Goal: Information Seeking & Learning: Compare options

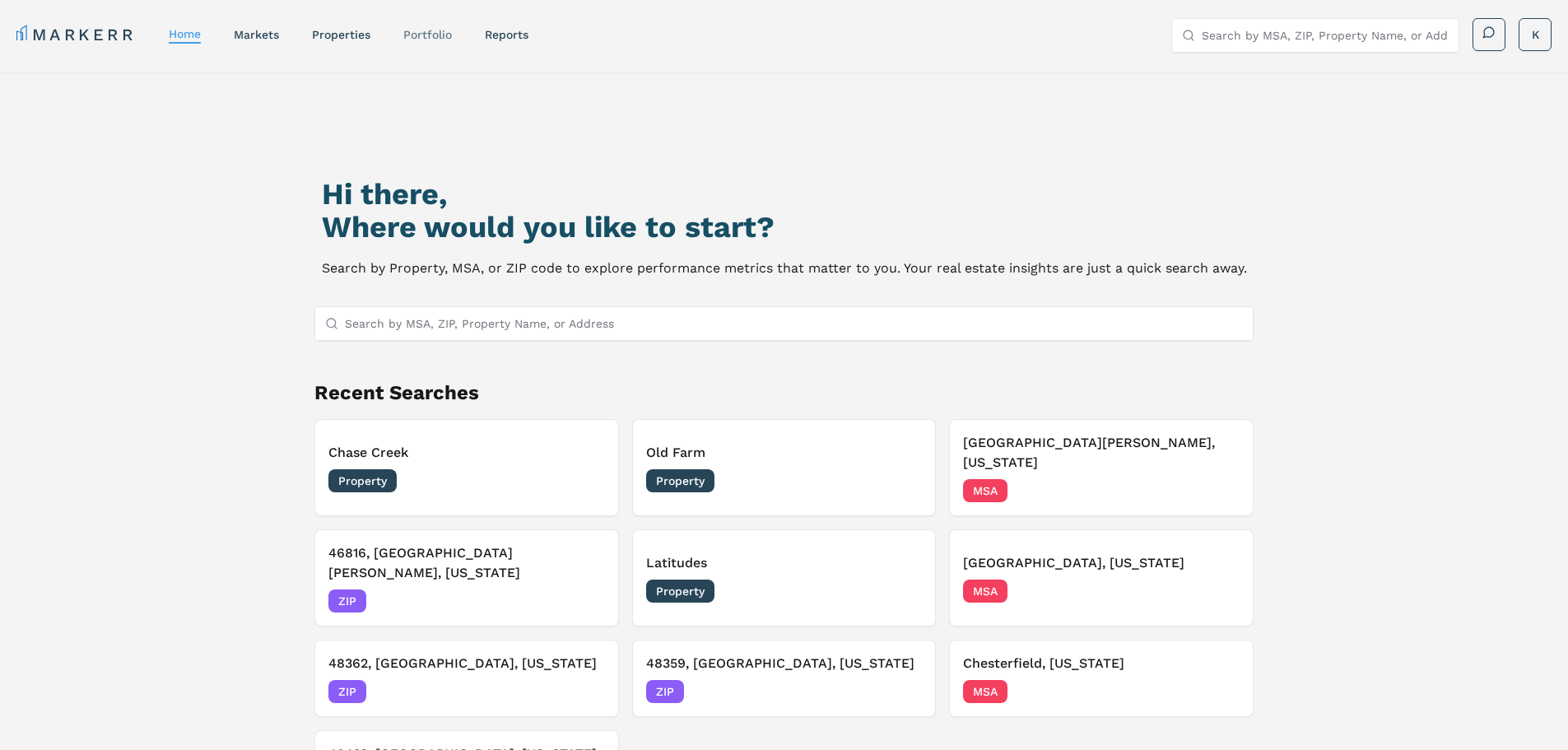
click at [437, 29] on link "Portfolio" at bounding box center [428, 35] width 49 height 13
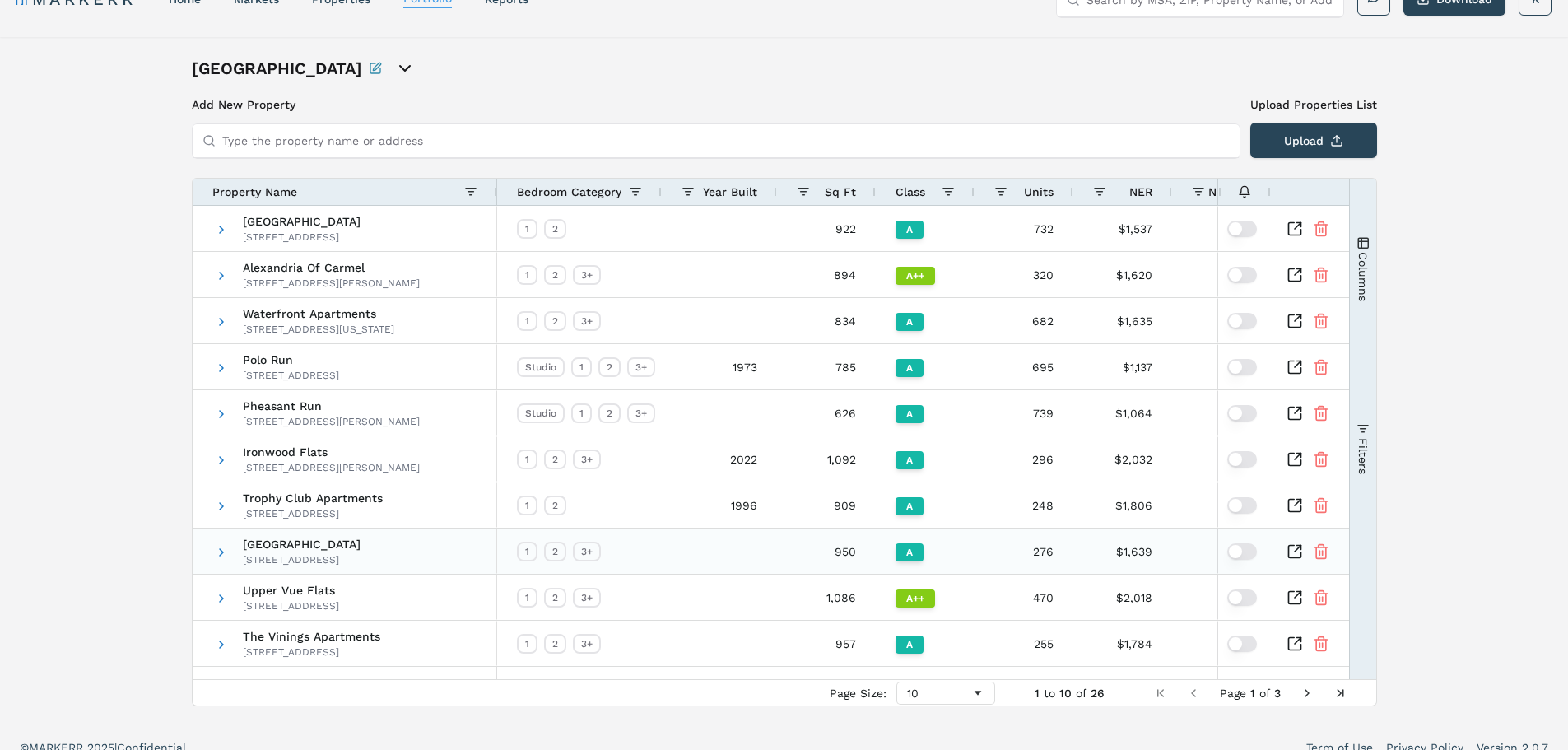
scroll to position [54, 0]
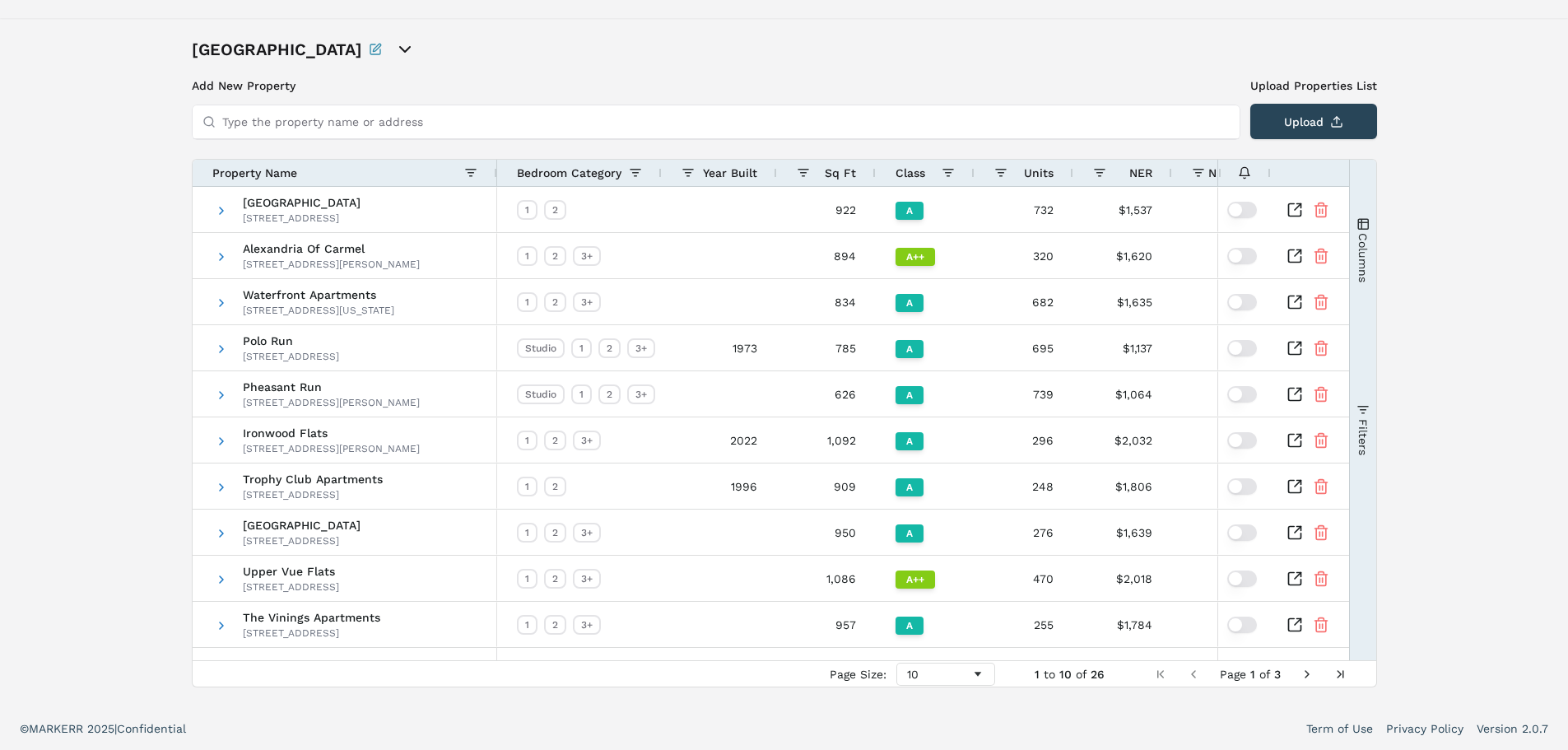
click at [1308, 672] on span "Next Page" at bounding box center [1308, 674] width 13 height 13
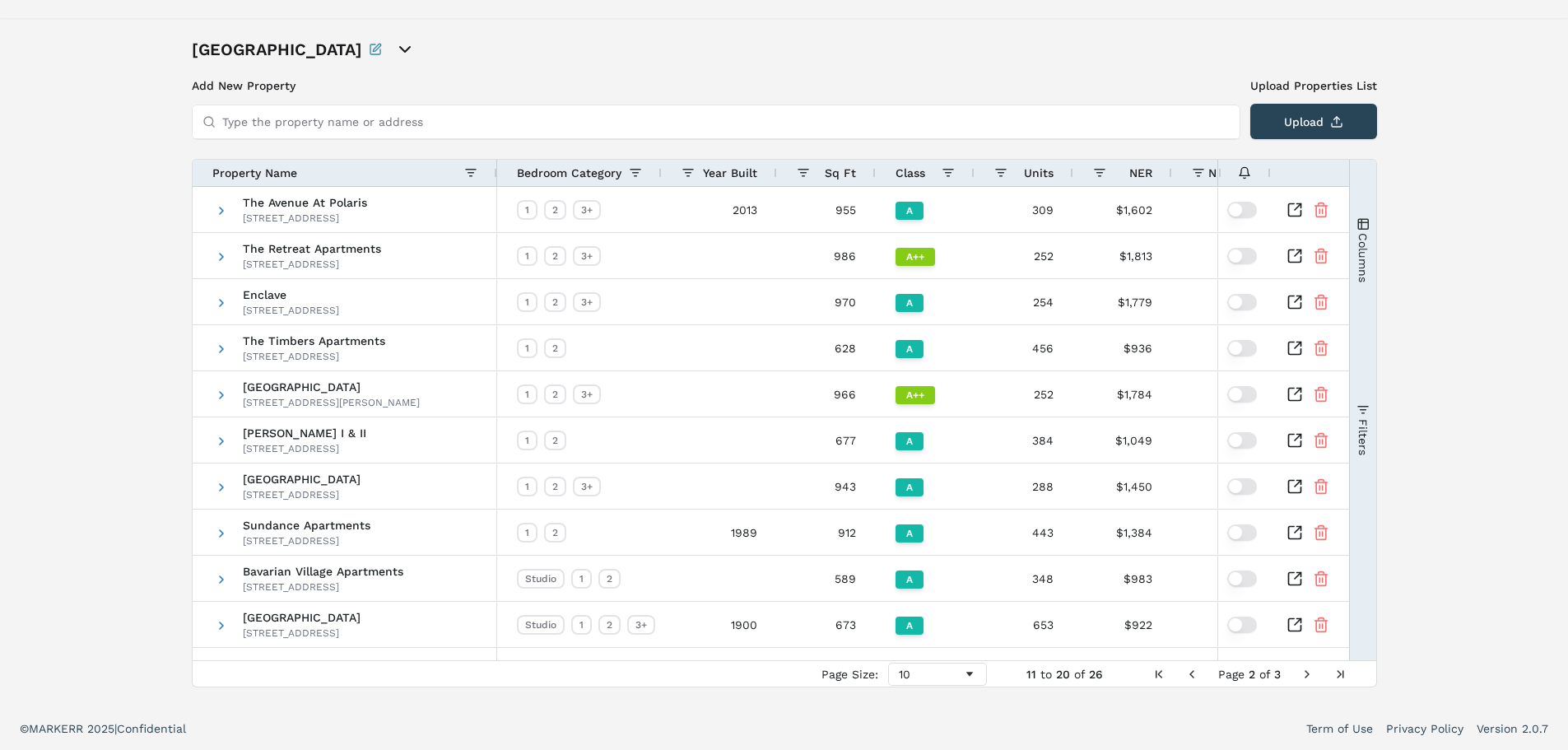
click at [1305, 669] on span "Next Page" at bounding box center [1308, 674] width 13 height 13
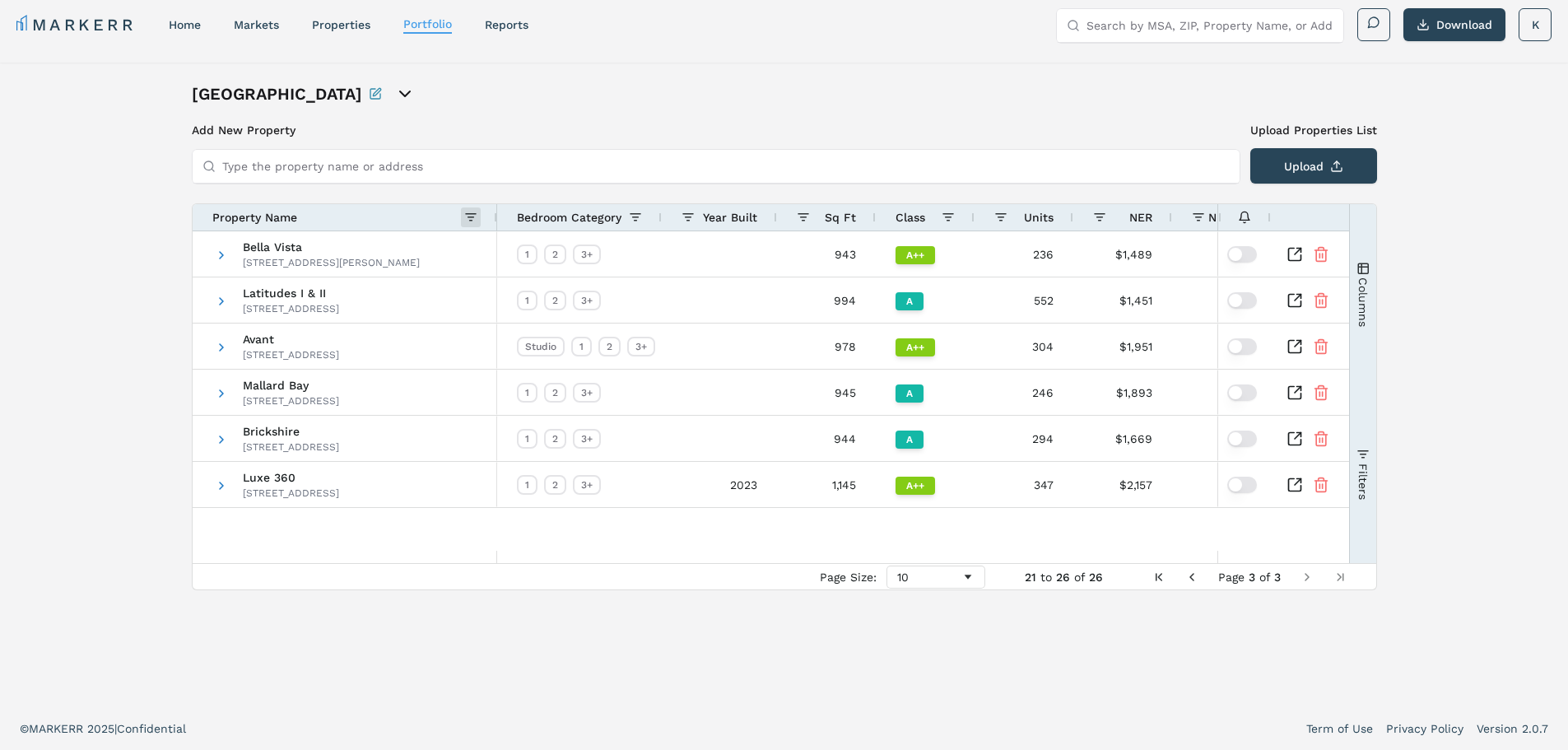
click at [469, 213] on span at bounding box center [471, 217] width 13 height 13
click at [1299, 344] on icon "Inspect Comparable" at bounding box center [1295, 346] width 17 height 17
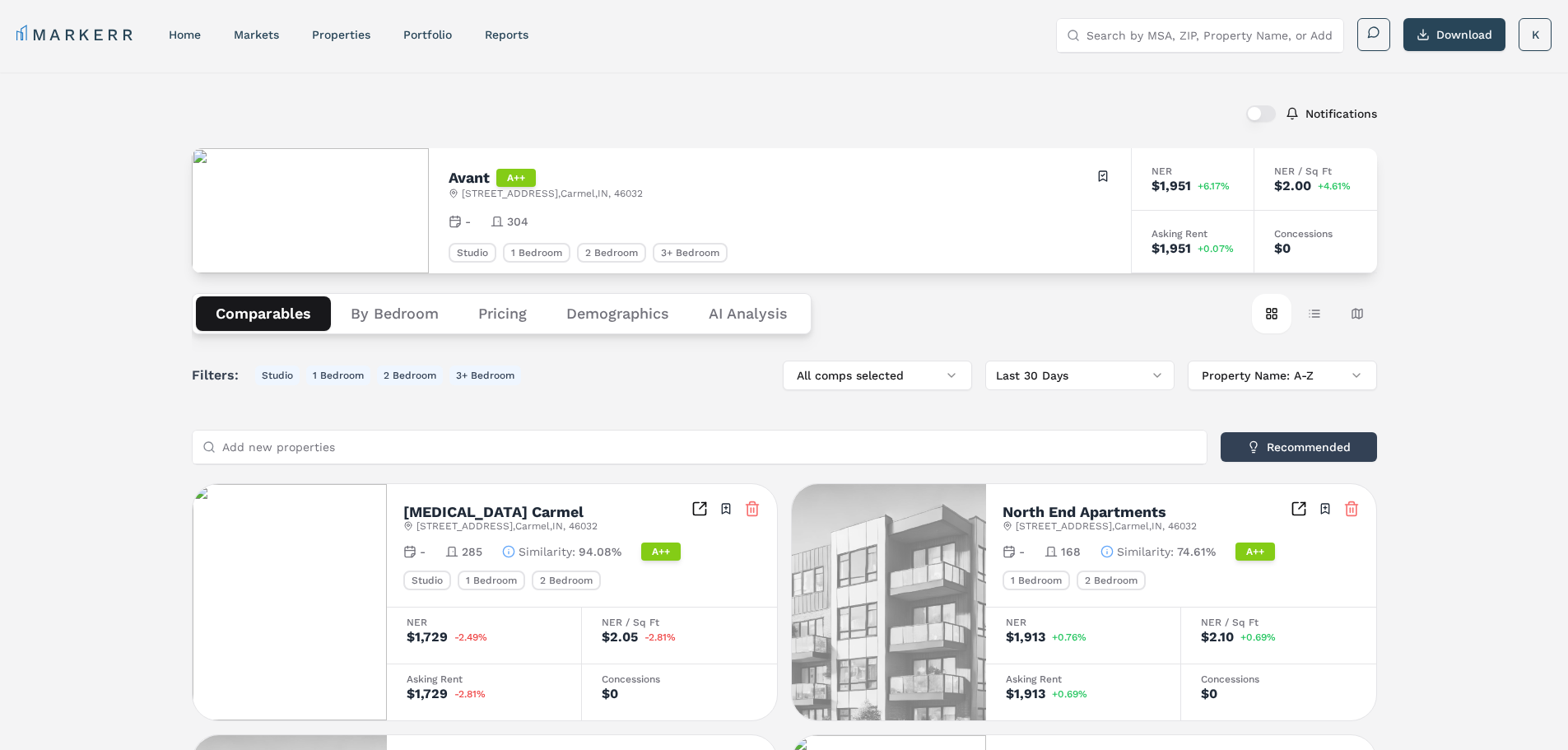
click at [494, 310] on button "Pricing" at bounding box center [503, 313] width 88 height 35
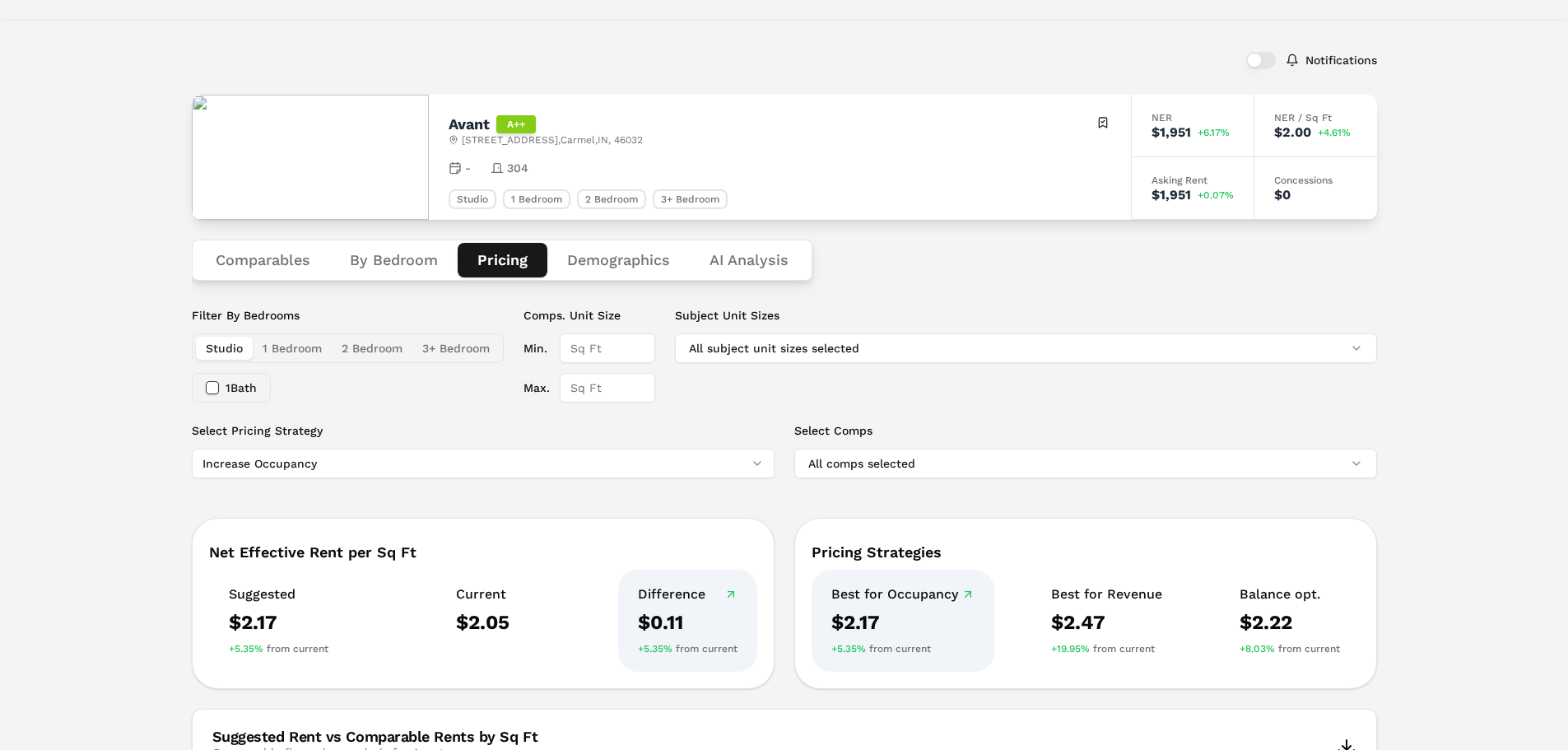
scroll to position [82, 0]
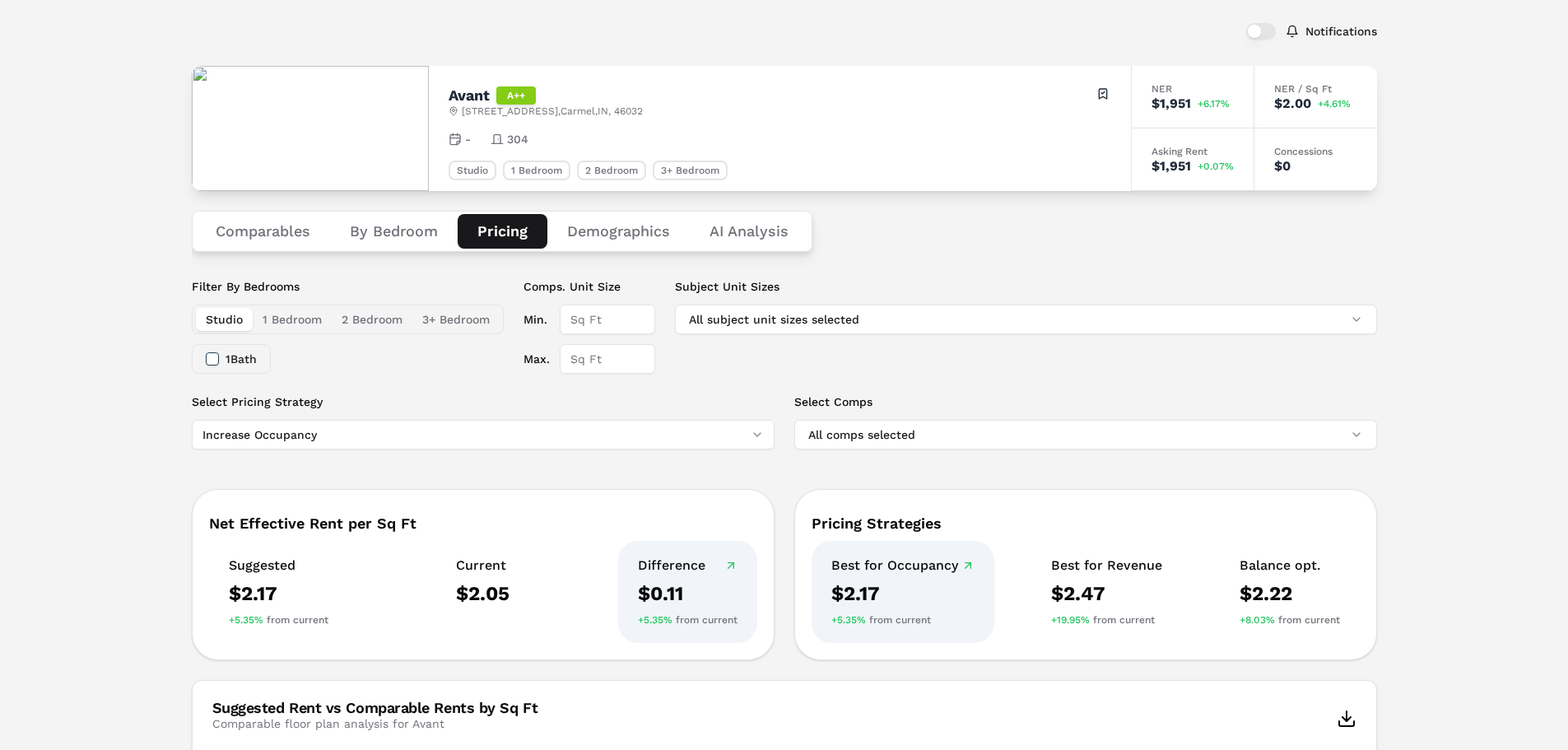
click at [322, 435] on html "MARKERR home markets properties Portfolio reports Search by MSA, ZIP, Property …" at bounding box center [784, 715] width 1568 height 1596
click at [474, 432] on html "MARKERR home markets properties Portfolio reports Search by MSA, ZIP, Property …" at bounding box center [784, 715] width 1568 height 1596
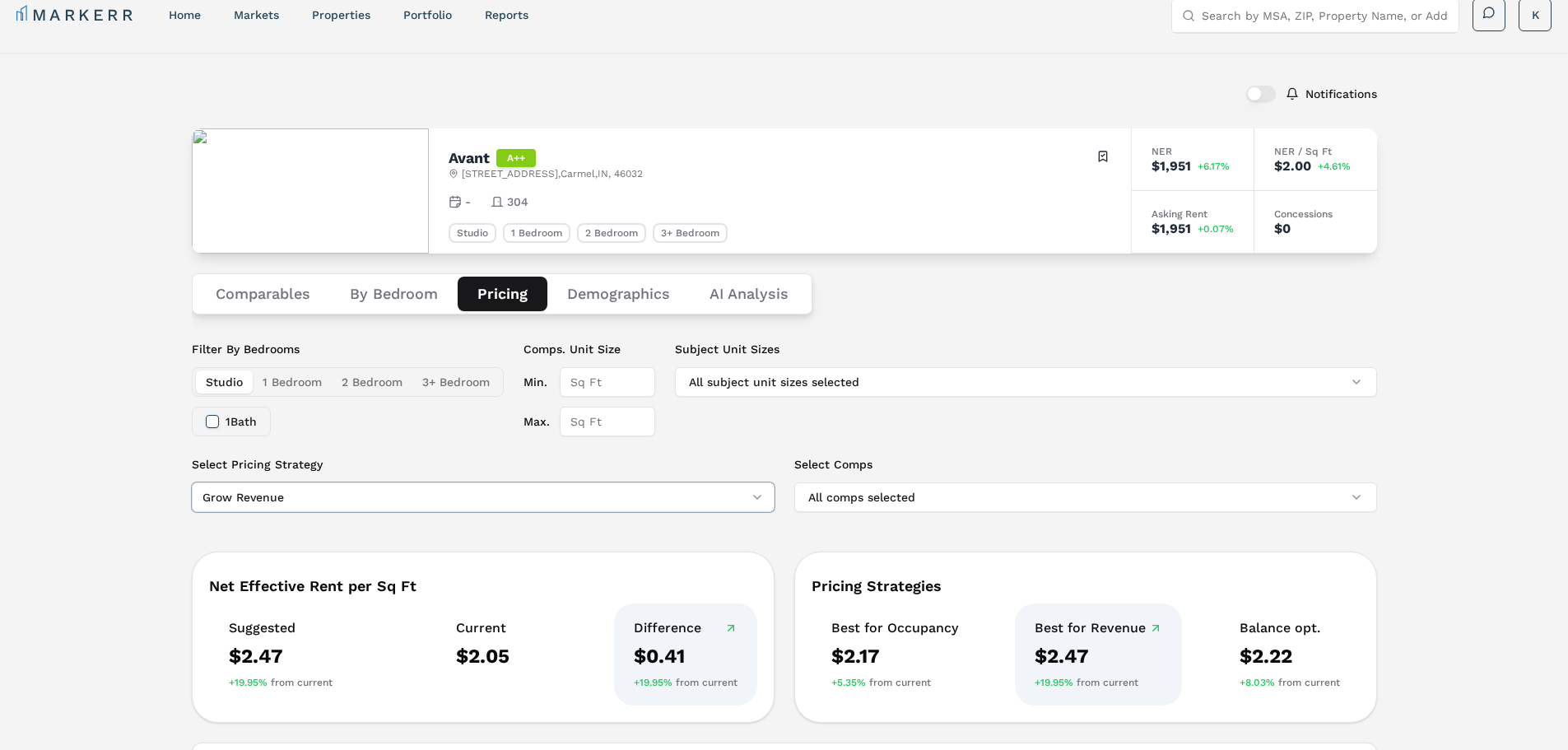
scroll to position [0, 0]
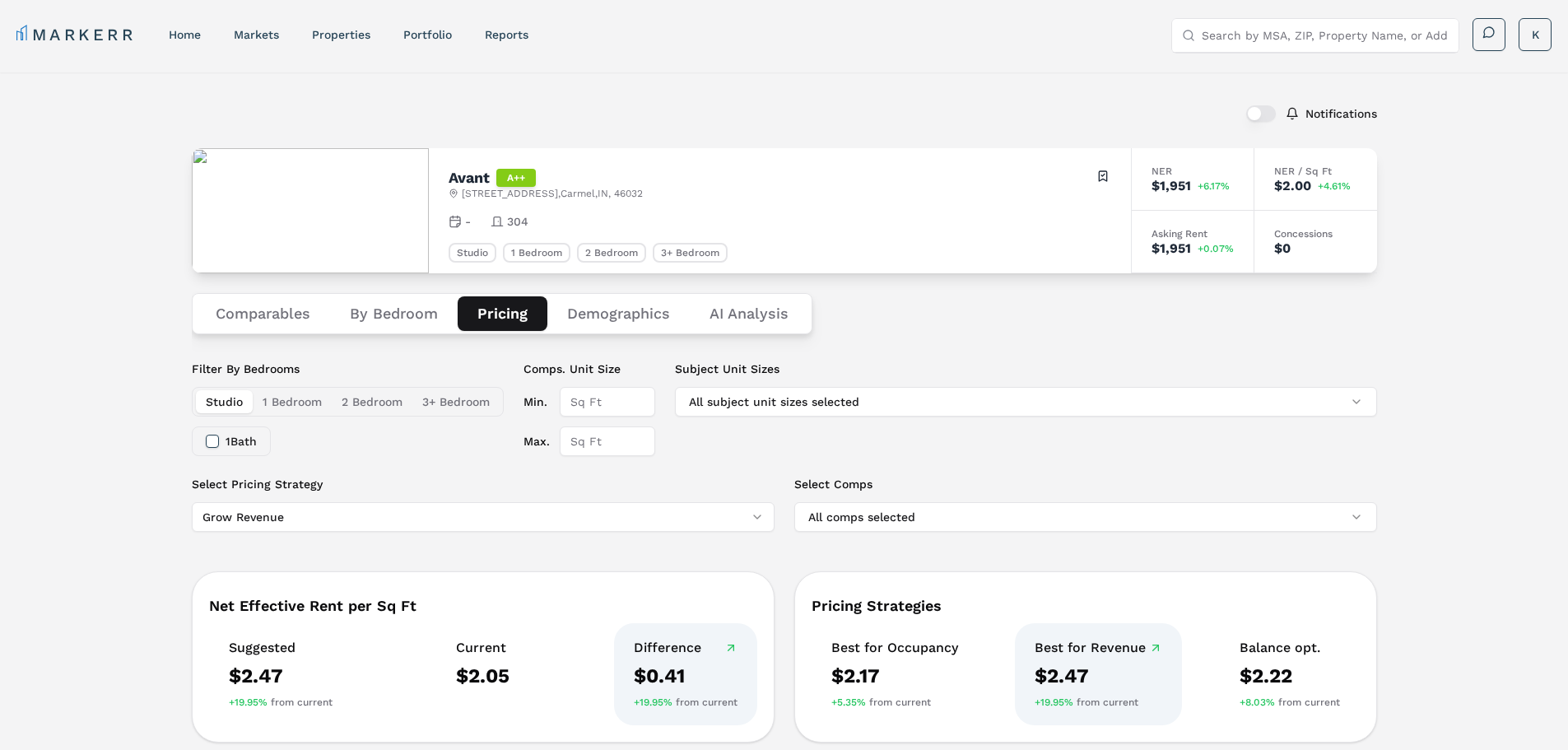
click at [243, 322] on button "Comparables" at bounding box center [262, 313] width 134 height 35
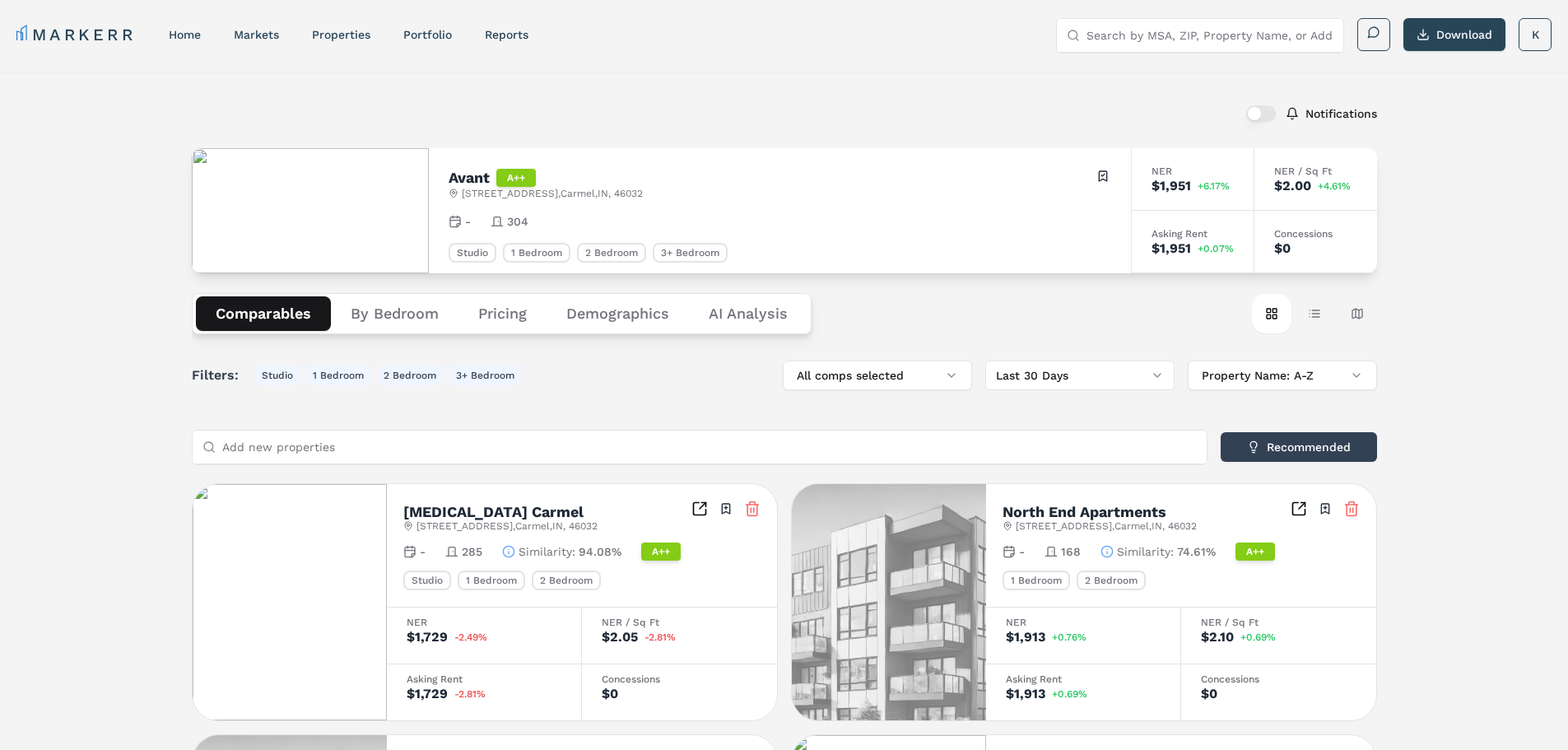
click at [743, 306] on Analysis "AI Analysis" at bounding box center [748, 313] width 119 height 35
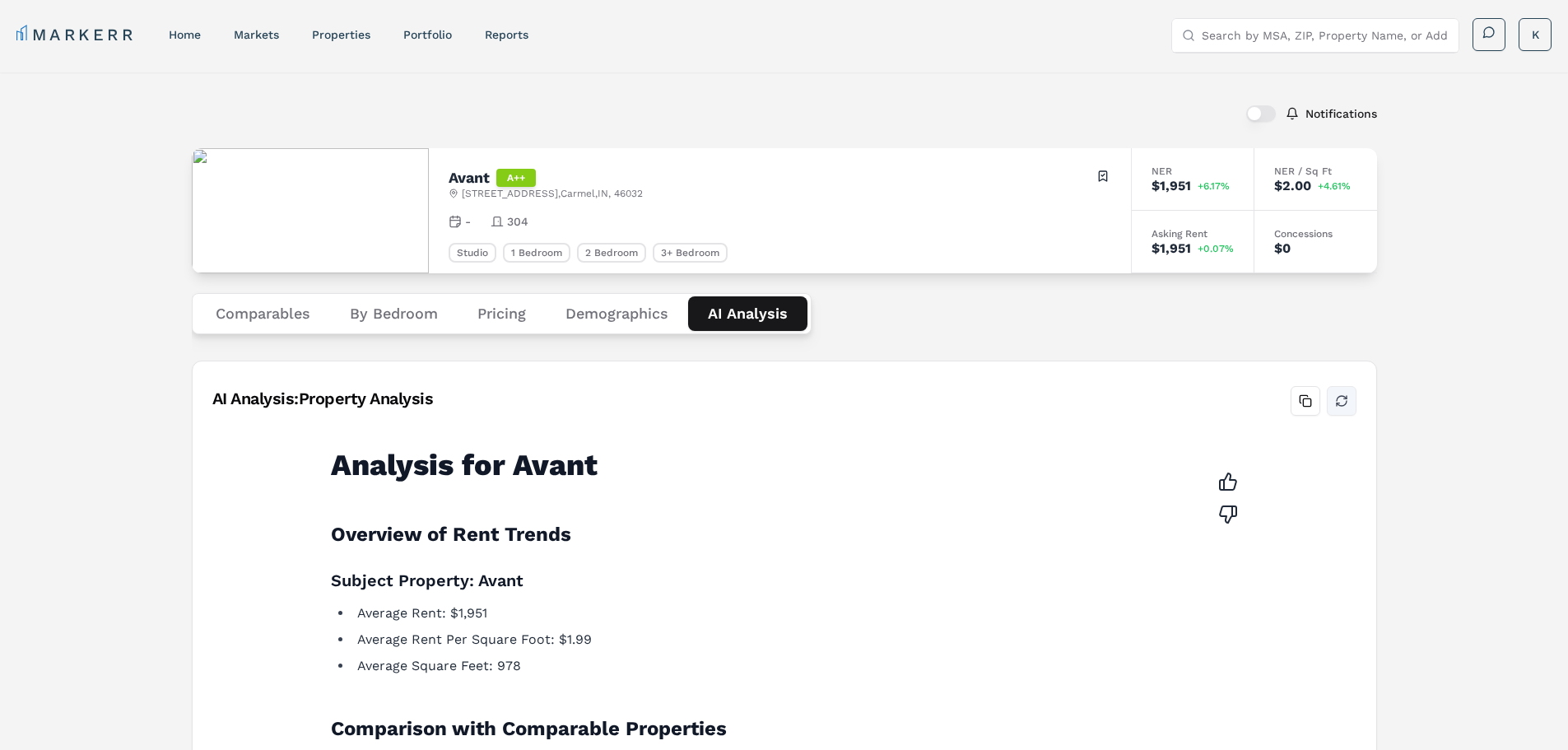
click at [1343, 397] on button "Refresh analysis" at bounding box center [1342, 401] width 30 height 30
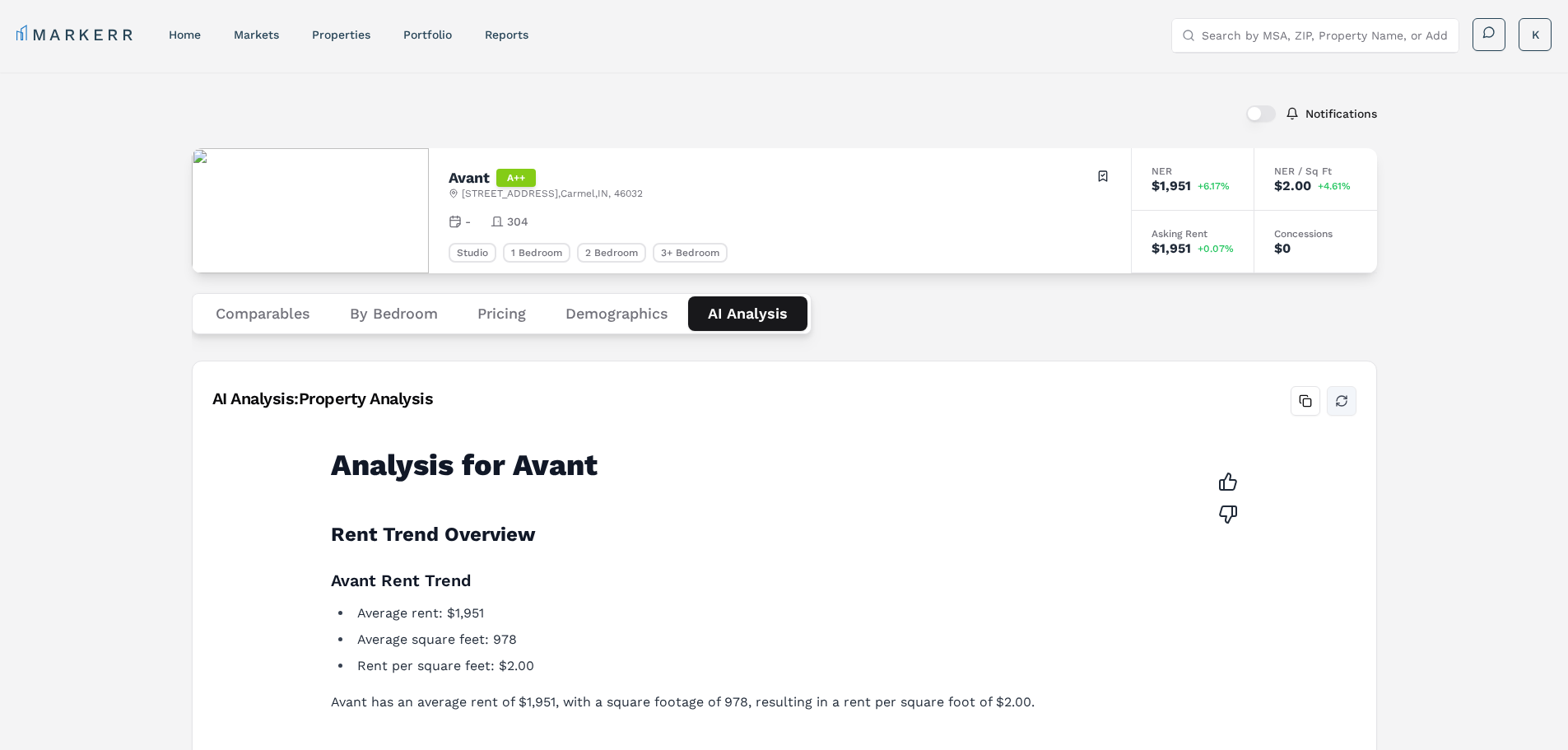
click at [1342, 398] on button "Refresh analysis" at bounding box center [1342, 401] width 30 height 30
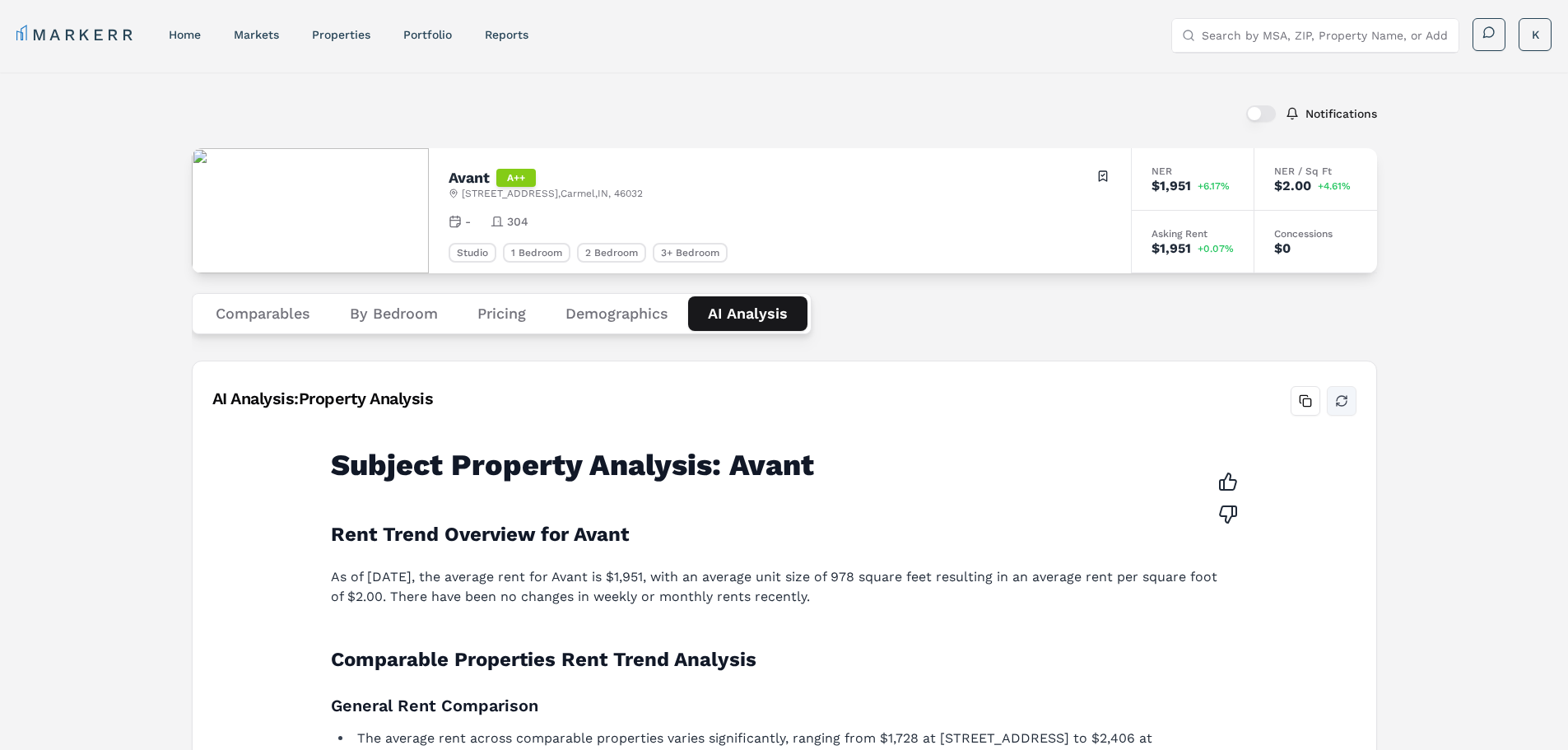
click at [1341, 398] on button "Refresh analysis" at bounding box center [1342, 401] width 30 height 30
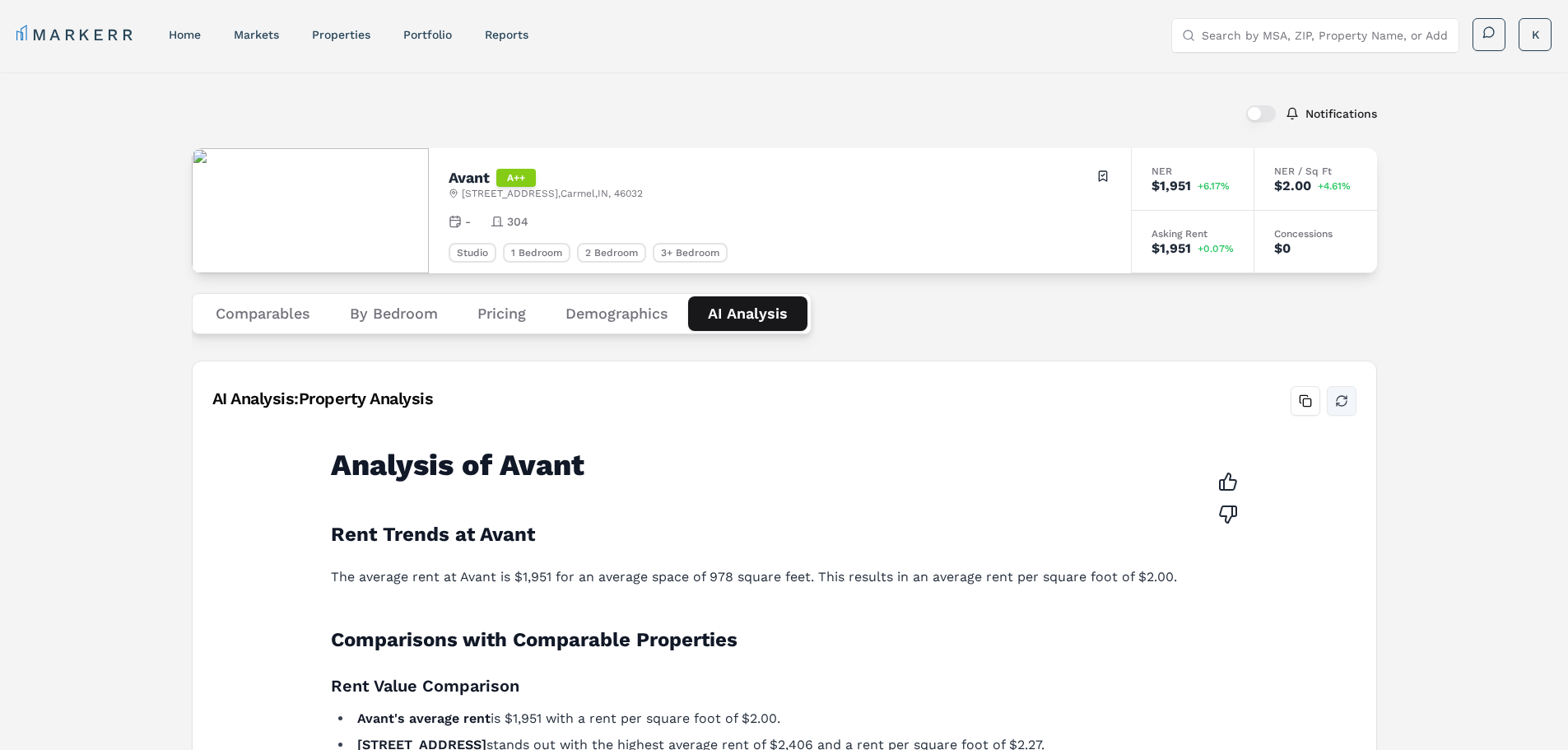
click at [1341, 395] on button "Refresh analysis" at bounding box center [1342, 401] width 30 height 30
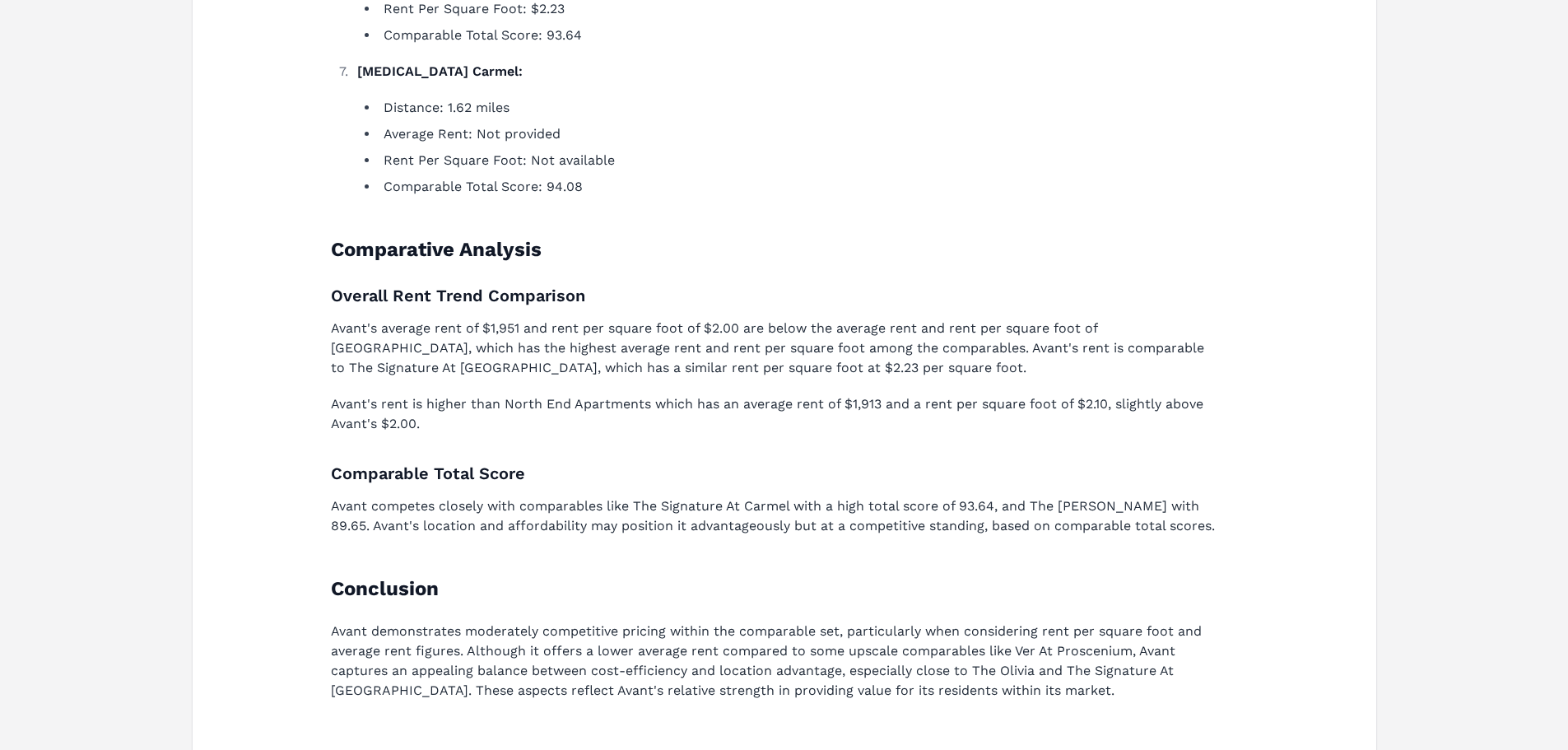
scroll to position [1674, 0]
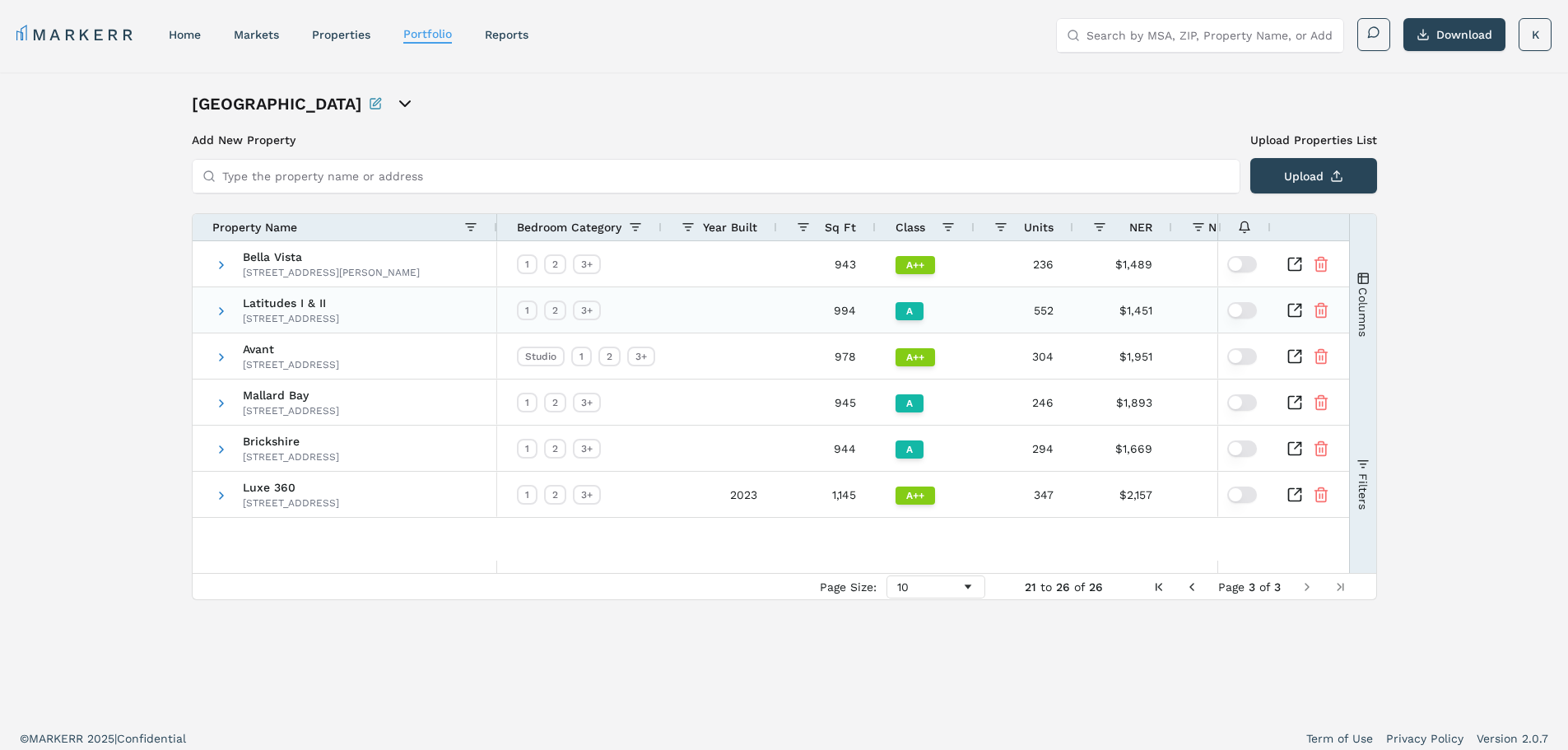
click at [1295, 302] on icon "Inspect Comparable" at bounding box center [1295, 311] width 17 height 17
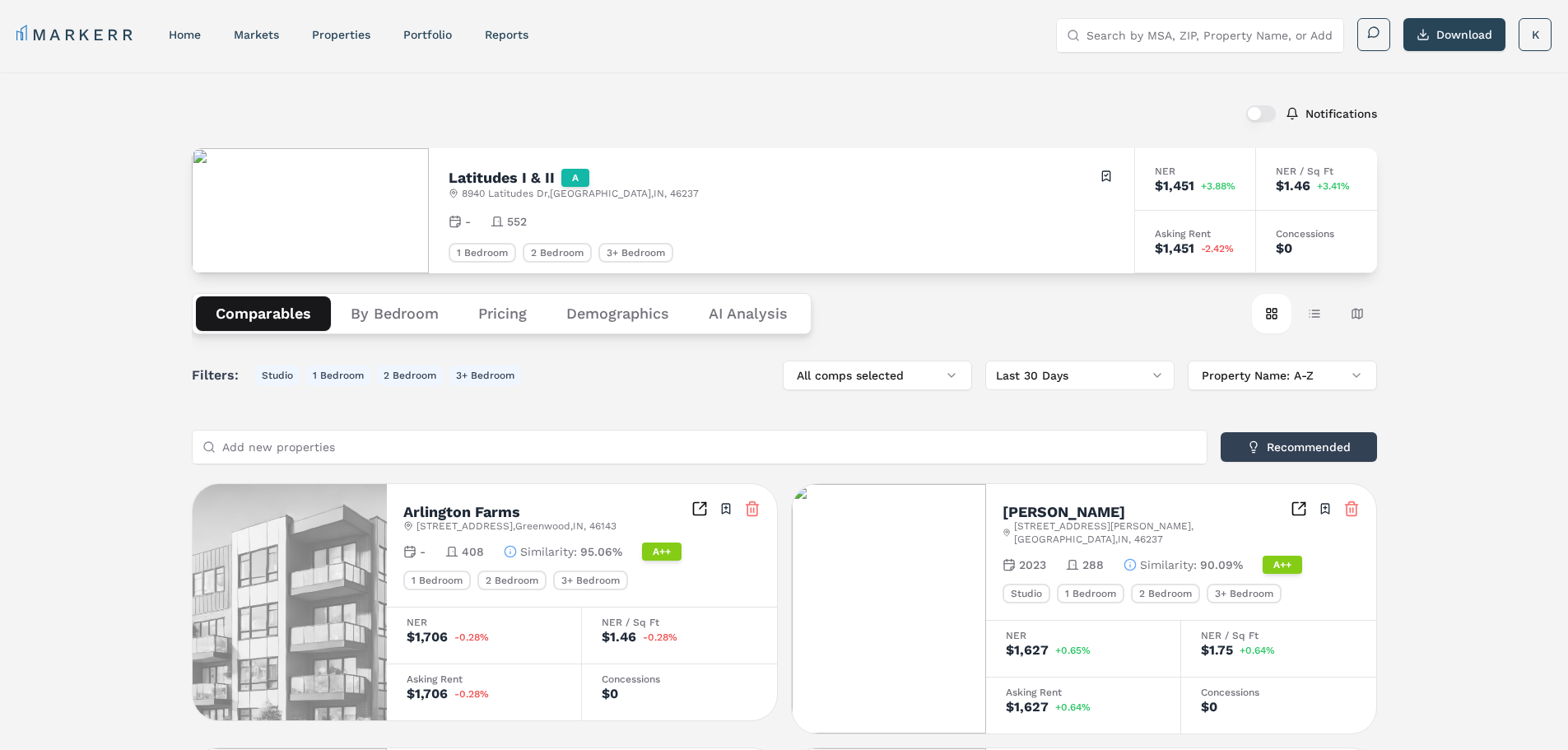
click at [497, 309] on button "Pricing" at bounding box center [503, 313] width 88 height 35
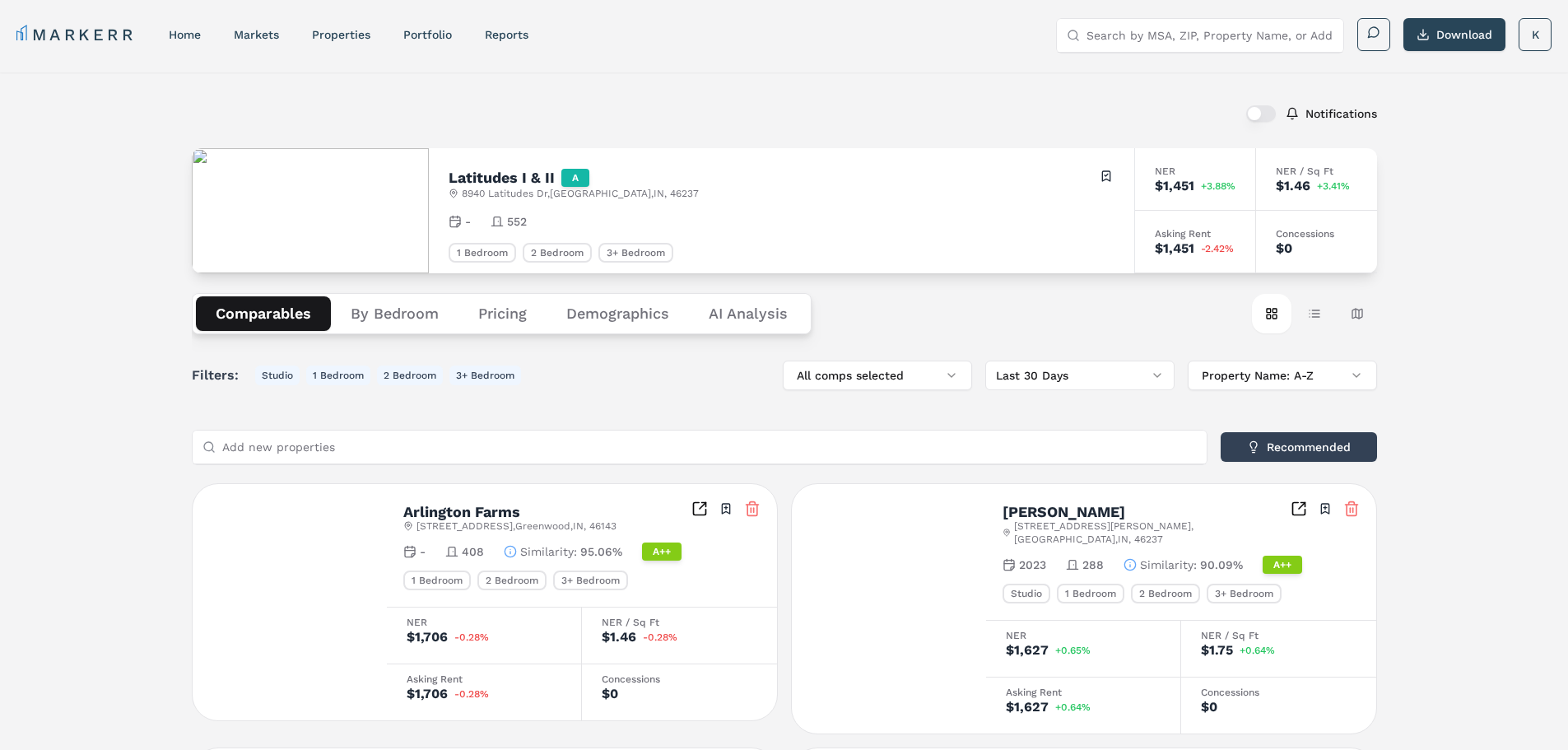
click at [281, 310] on button "Comparables" at bounding box center [263, 313] width 135 height 35
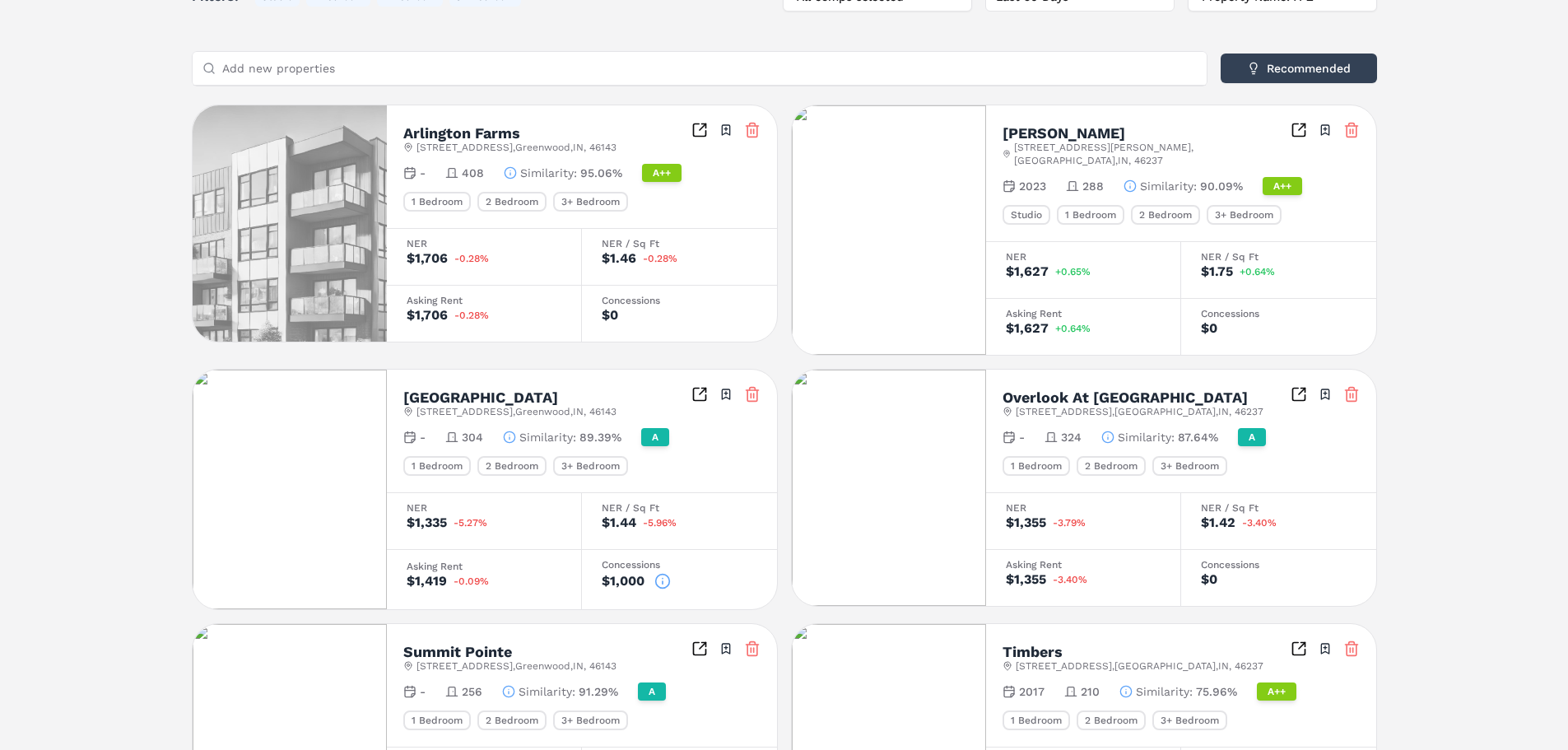
scroll to position [658, 0]
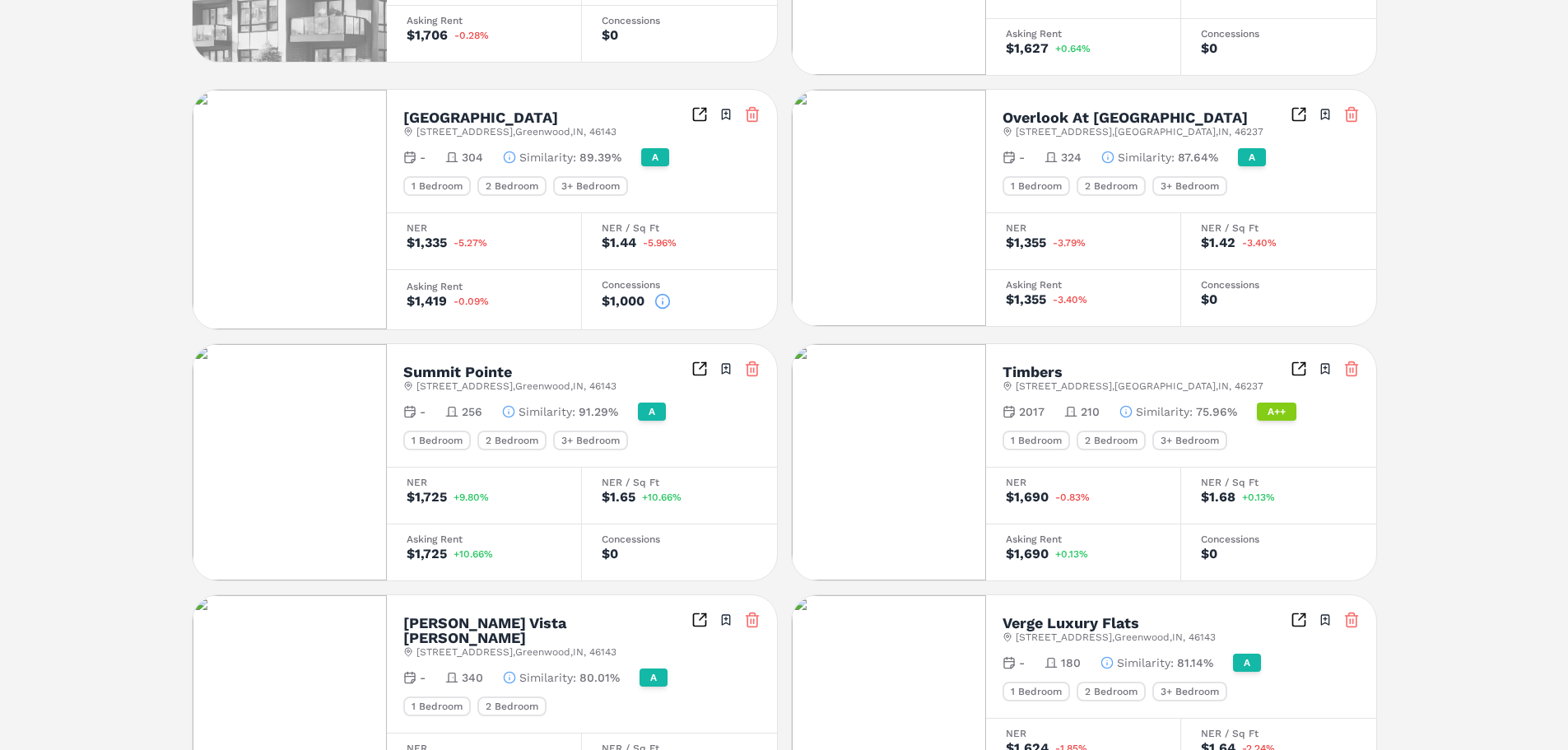
click at [699, 360] on icon "Inspect Comparables" at bounding box center [700, 369] width 17 height 17
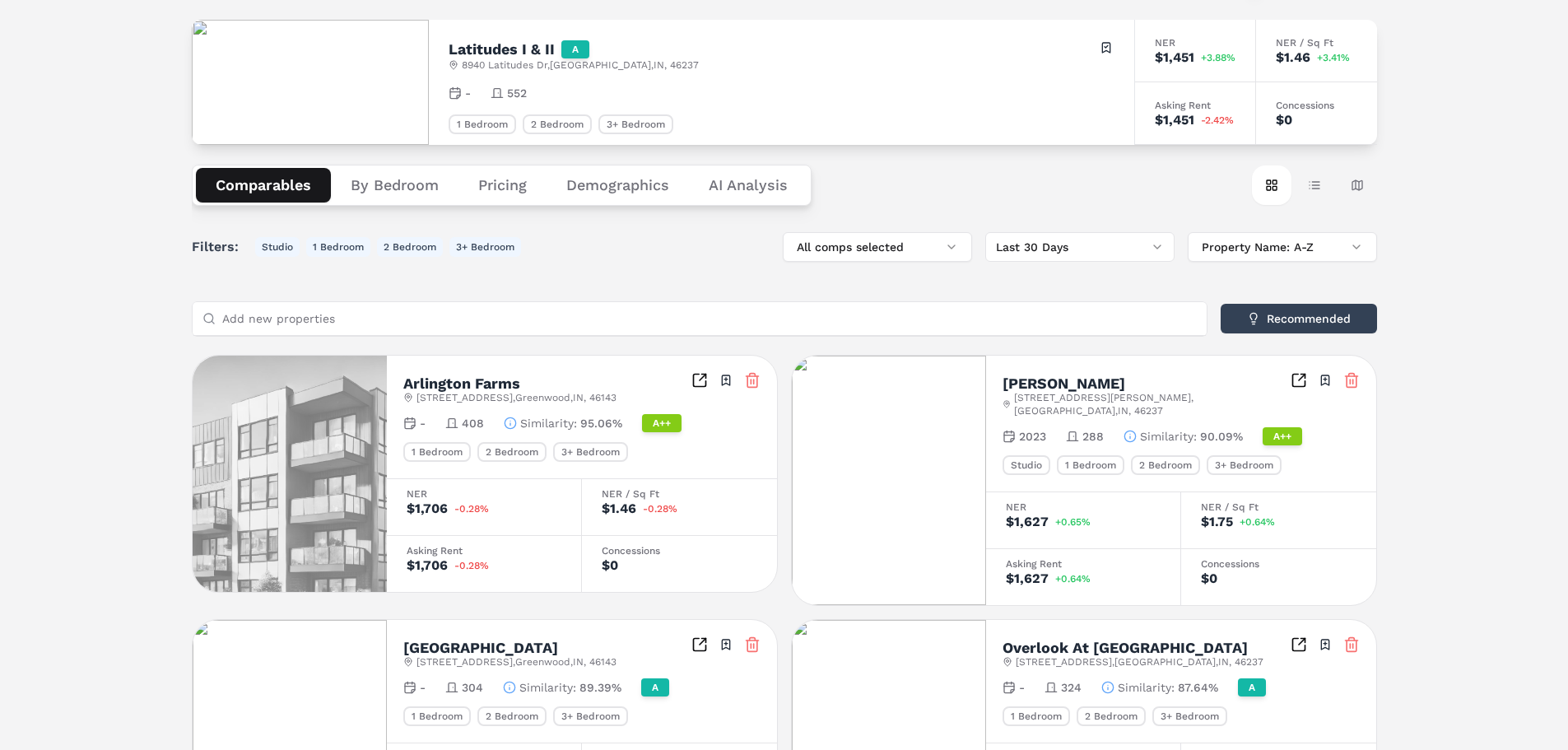
scroll to position [0, 0]
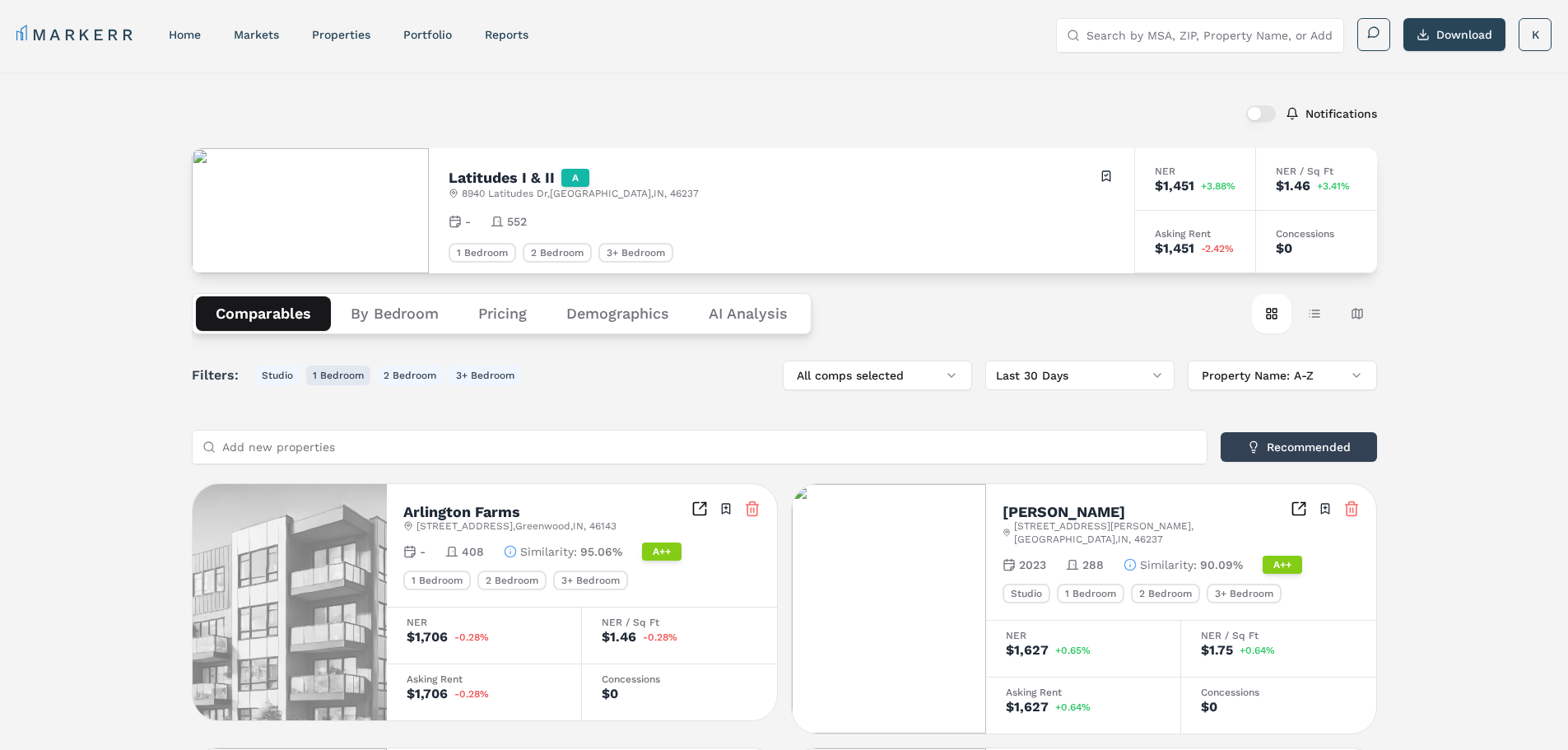
click at [347, 370] on button "1 Bedroom" at bounding box center [338, 375] width 65 height 20
click at [336, 368] on button "1 Bedroom" at bounding box center [338, 375] width 65 height 20
click at [491, 312] on button "Pricing" at bounding box center [503, 313] width 88 height 35
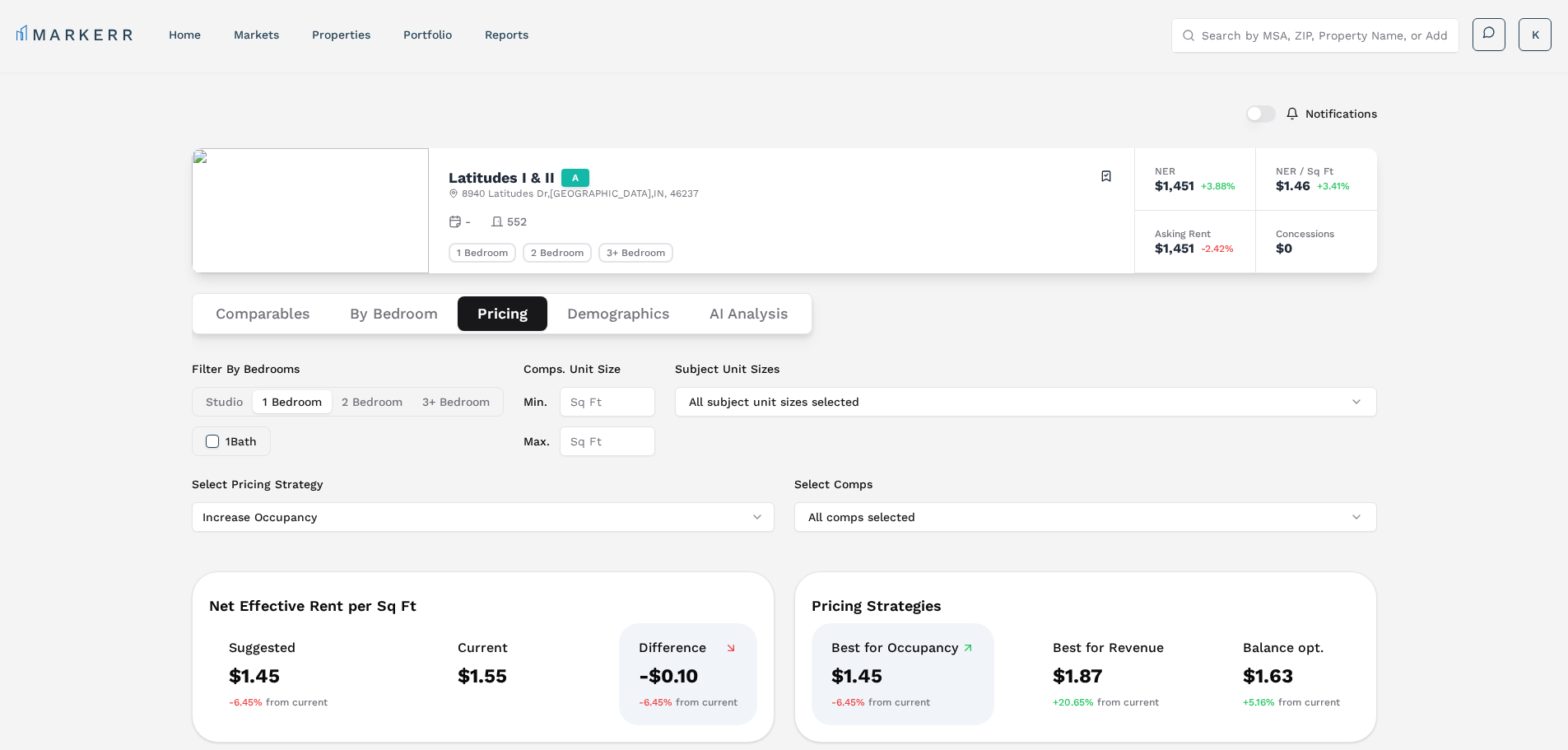
click at [246, 310] on button "Comparables" at bounding box center [262, 313] width 134 height 35
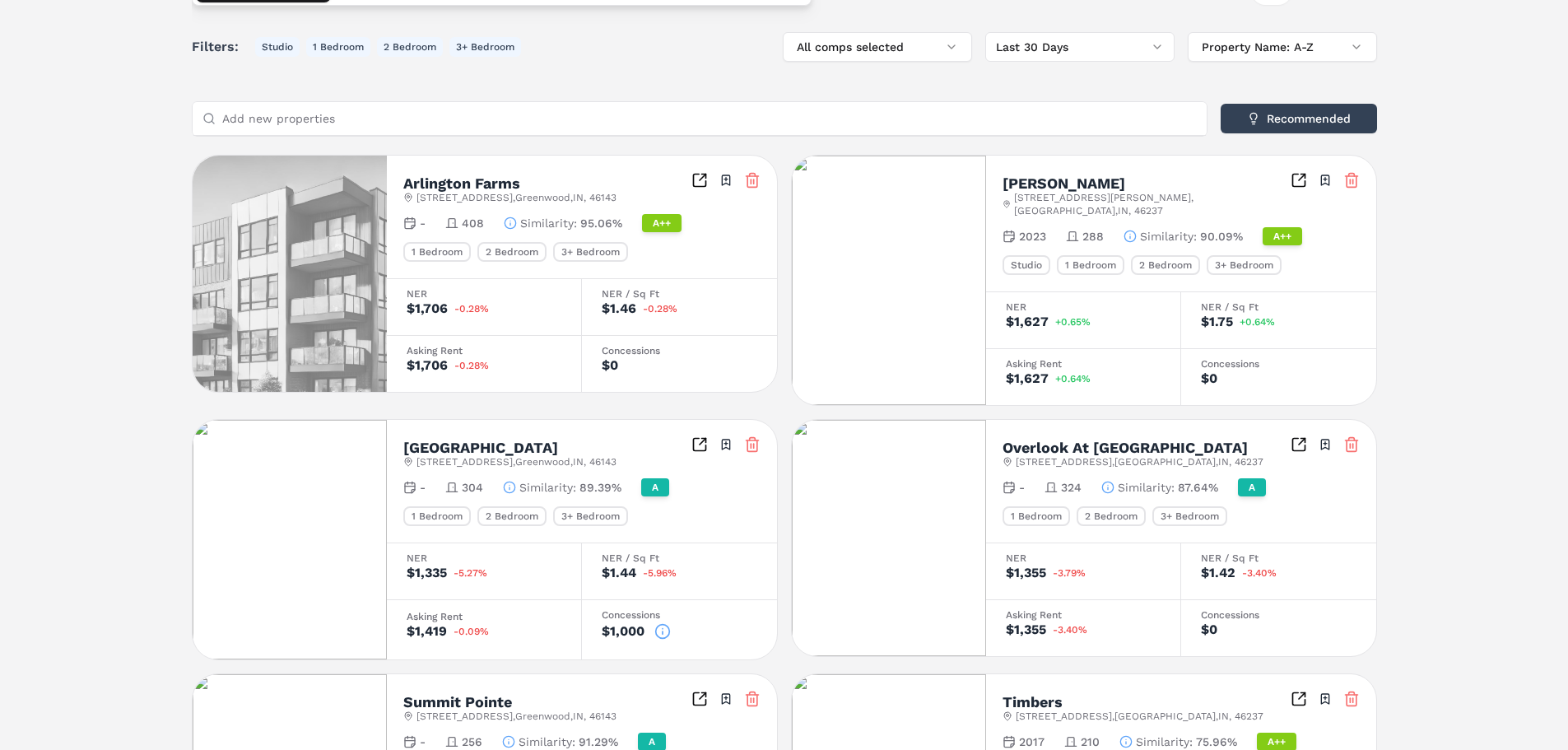
scroll to position [330, 0]
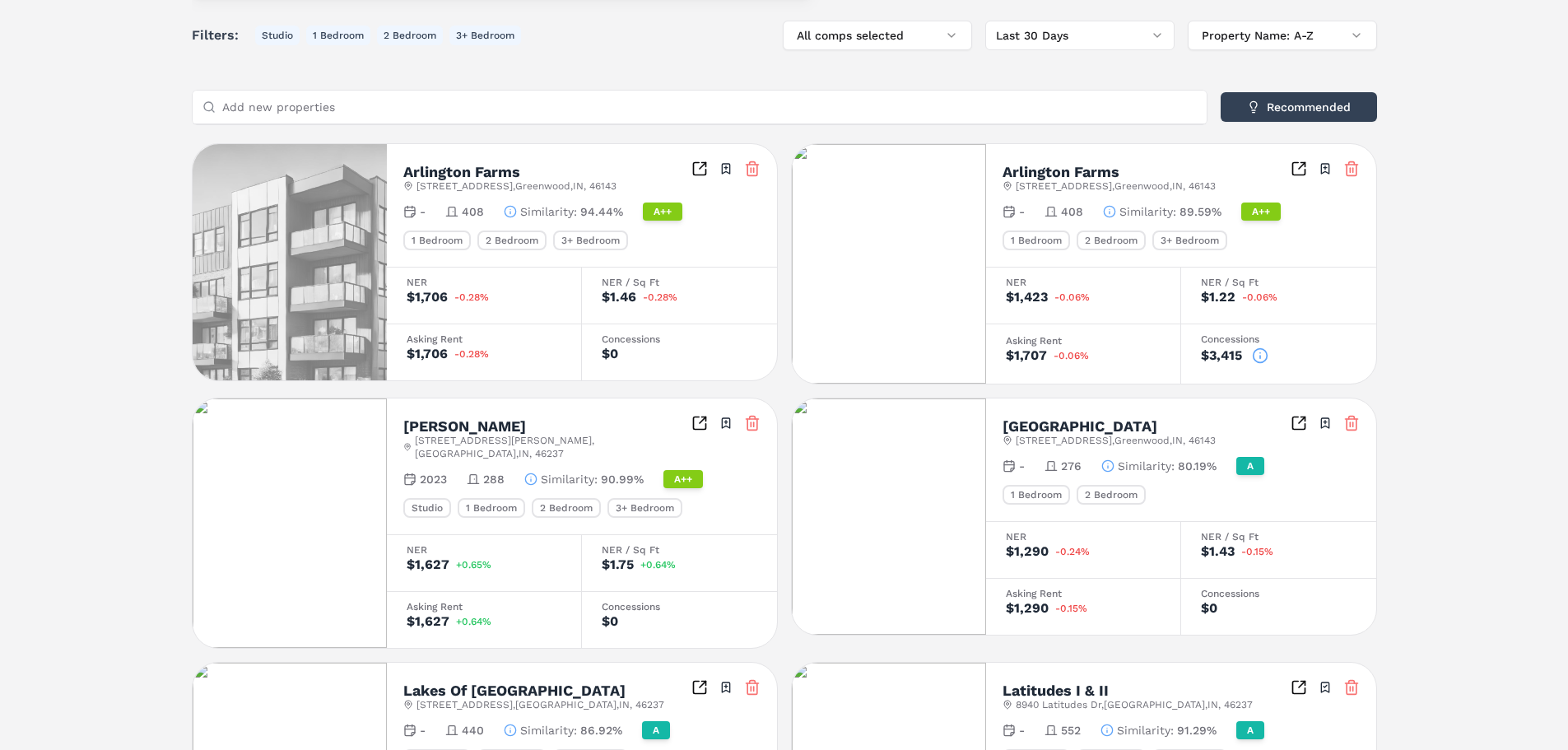
scroll to position [82, 0]
